Goal: Register for event/course

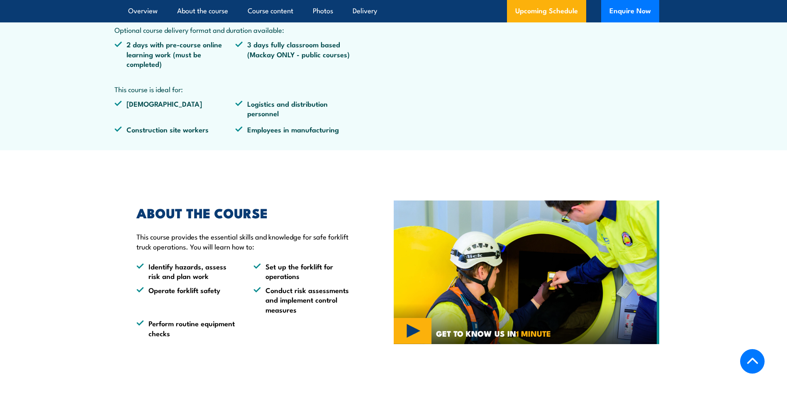
scroll to position [497, 0]
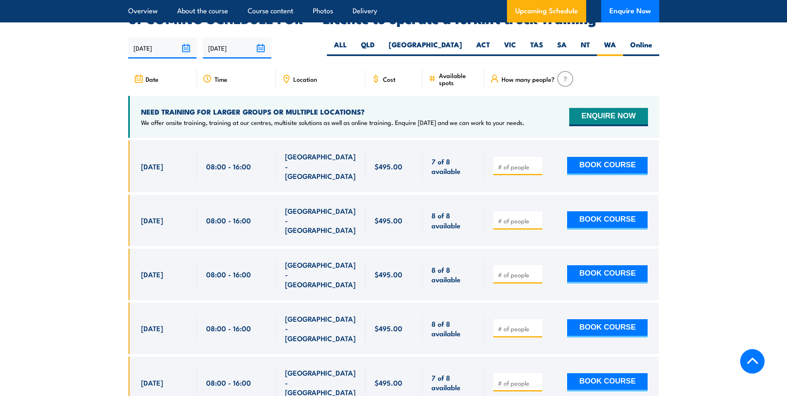
scroll to position [1222, 0]
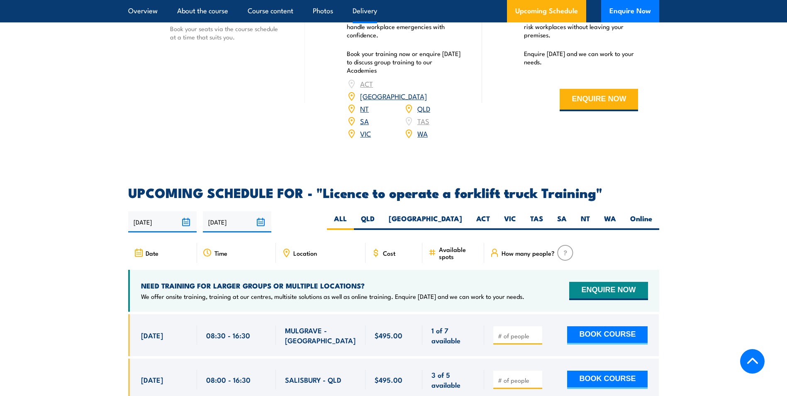
scroll to position [1203, 0]
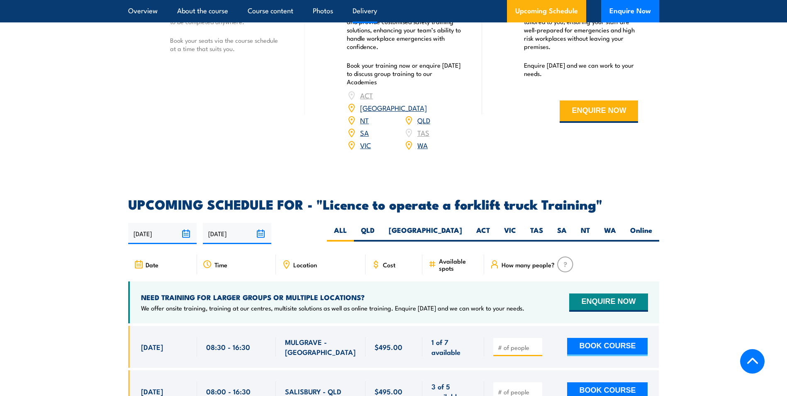
drag, startPoint x: 606, startPoint y: 216, endPoint x: 590, endPoint y: 231, distance: 21.8
click at [606, 225] on label "WA" at bounding box center [610, 233] width 26 height 16
click at [616, 225] on input "WA" at bounding box center [618, 227] width 5 height 5
radio input "true"
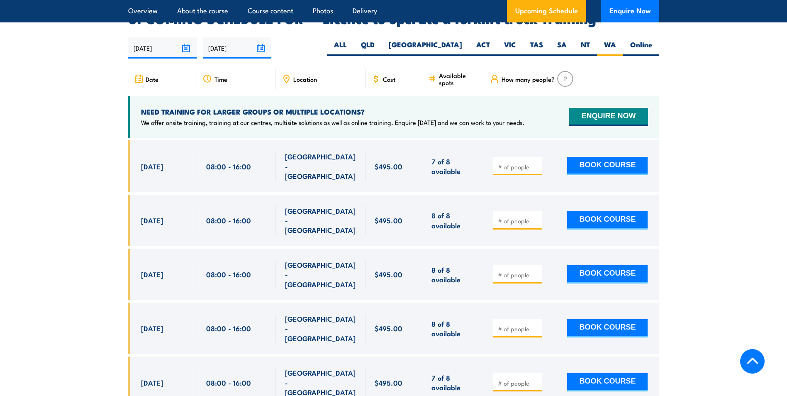
drag, startPoint x: 183, startPoint y: 150, endPoint x: 132, endPoint y: 148, distance: 51.0
click at [132, 148] on div "[DATE] 08:00 - 08:00" at bounding box center [162, 165] width 69 height 51
click at [64, 237] on section "UPCOMING SCHEDULE FOR - "Licence to operate a forklift truck Training" 21/08/20…" at bounding box center [393, 324] width 787 height 624
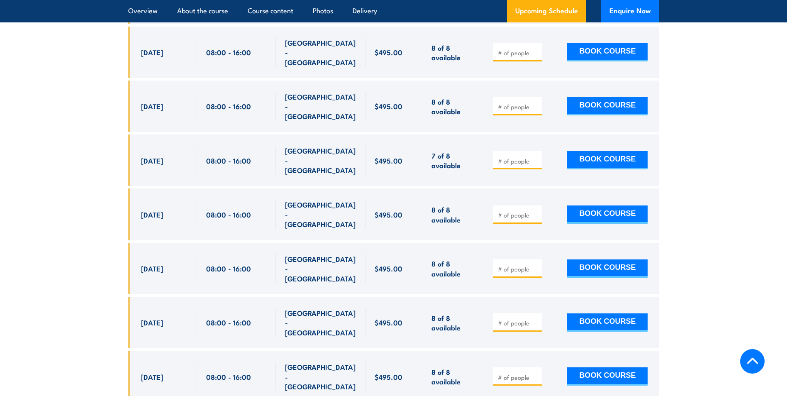
scroll to position [1637, 0]
